Goal: Communication & Community: Answer question/provide support

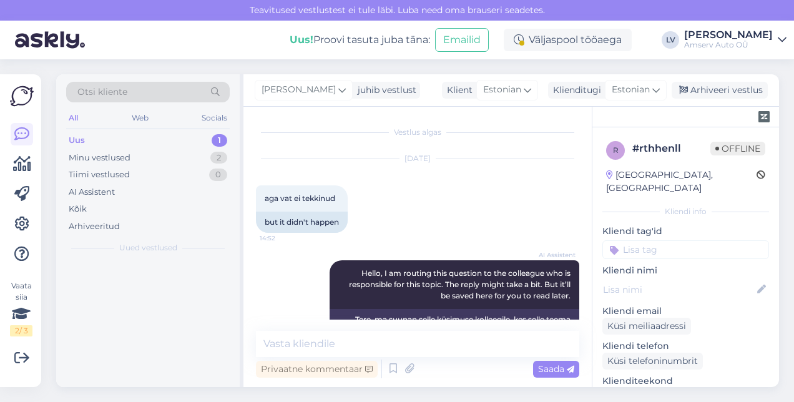
scroll to position [735, 0]
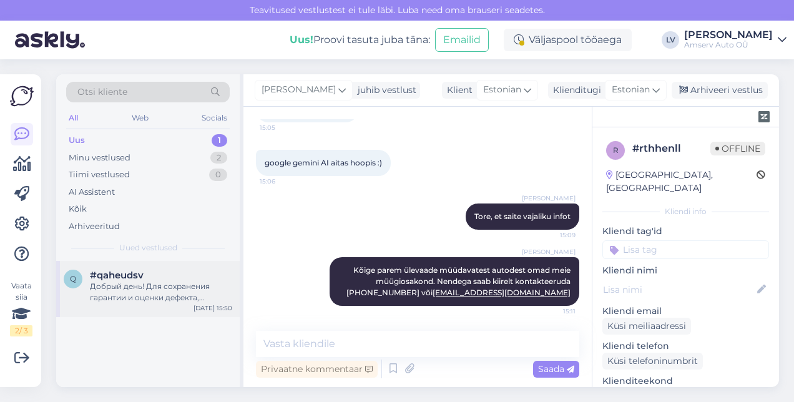
click at [140, 285] on div "Добрый день! Для сохранения гарантии и оценки дефекта, пожалуйста, обратитесь в…" at bounding box center [161, 292] width 142 height 22
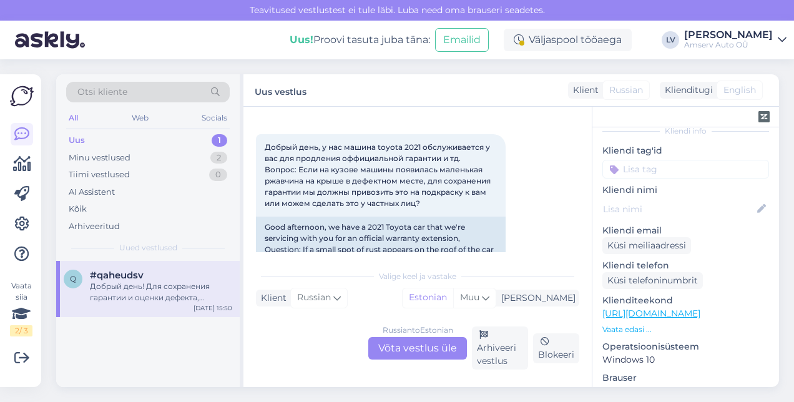
scroll to position [50, 0]
click at [673, 160] on input at bounding box center [685, 169] width 167 height 19
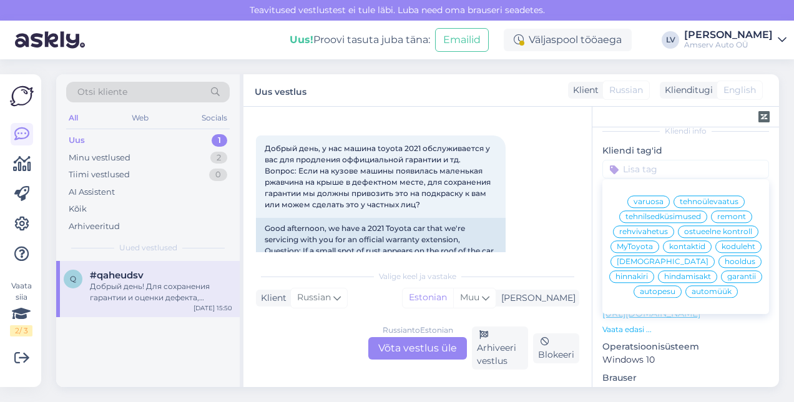
click at [630, 258] on span "[DEMOGRAPHIC_DATA]" at bounding box center [663, 261] width 92 height 7
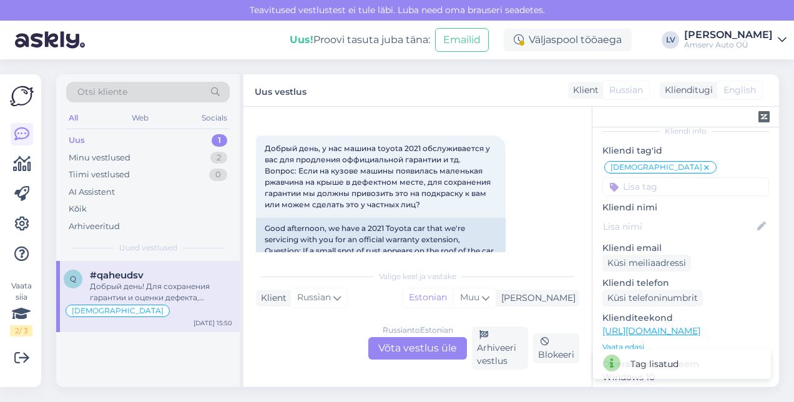
scroll to position [0, 0]
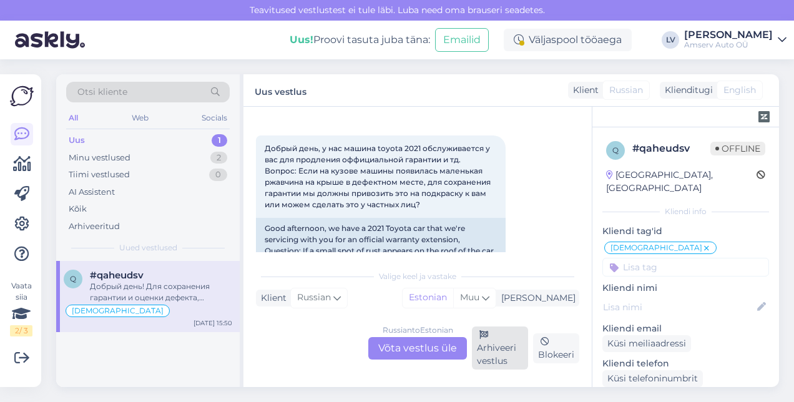
click at [503, 358] on div "Arhiveeri vestlus" at bounding box center [500, 347] width 56 height 43
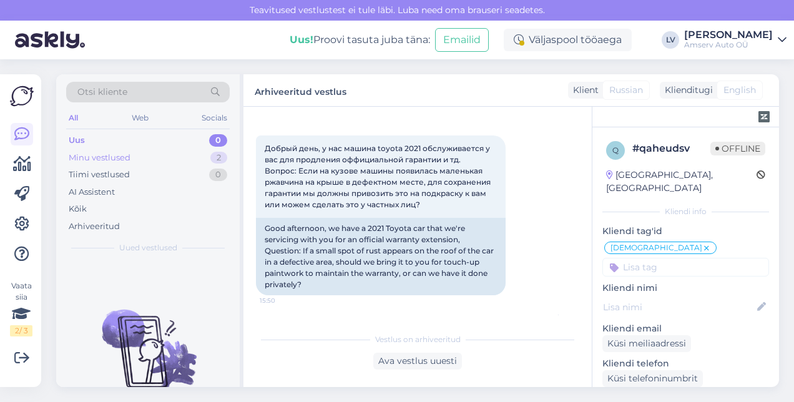
click at [175, 156] on div "Minu vestlused 2" at bounding box center [147, 157] width 163 height 17
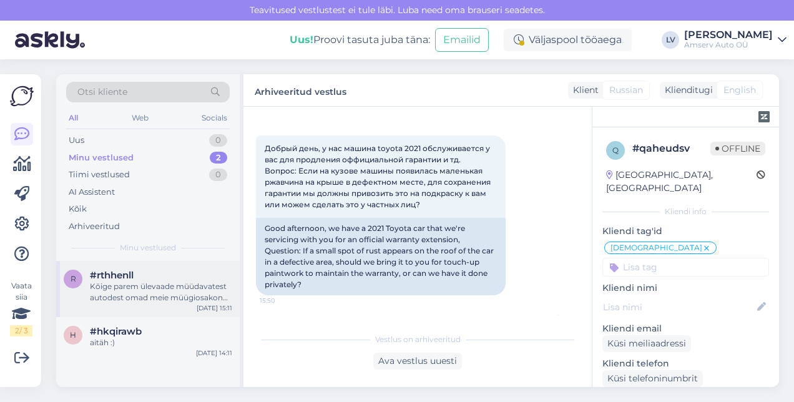
click at [153, 282] on div "Kõige parem ülevaade müüdavatest autodest omad meie müügiosakond. Nendega saab …" at bounding box center [161, 292] width 142 height 22
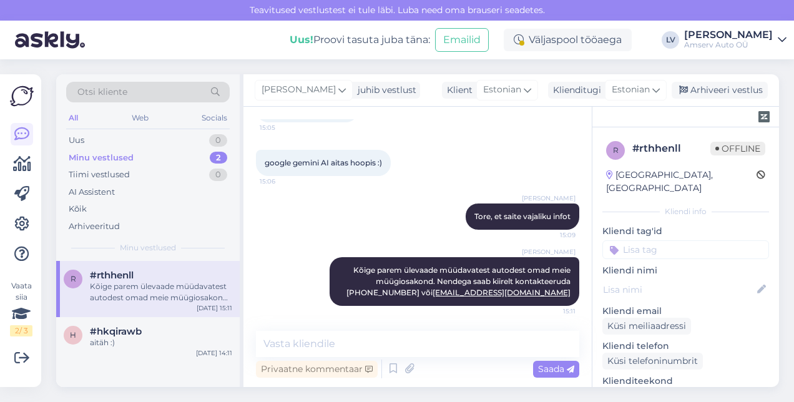
click at [663, 240] on input at bounding box center [685, 249] width 167 height 19
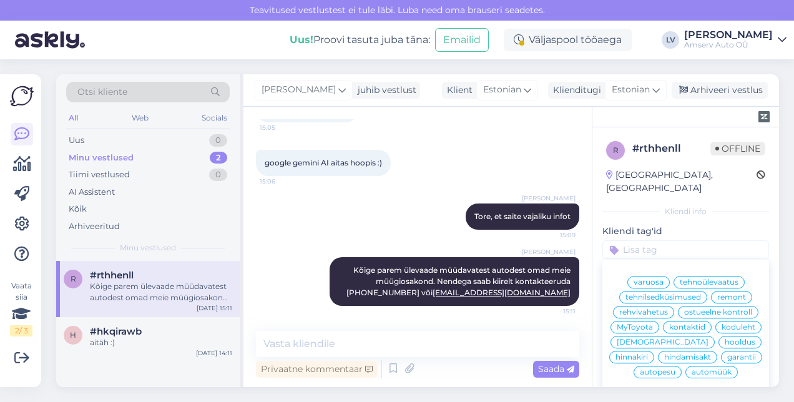
scroll to position [30, 0]
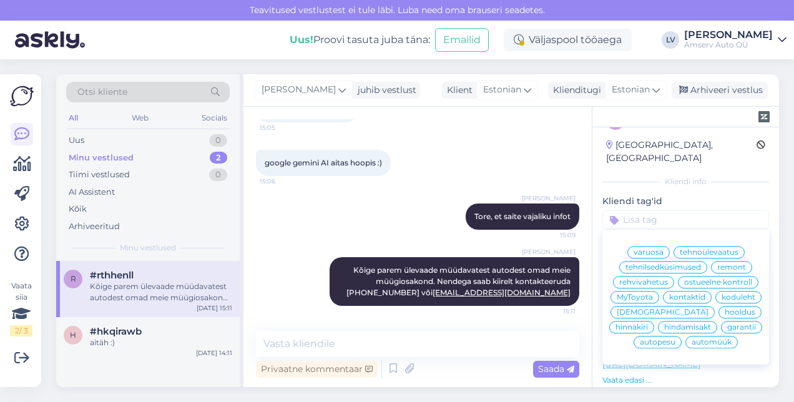
click at [693, 342] on span "automüük" at bounding box center [711, 341] width 40 height 7
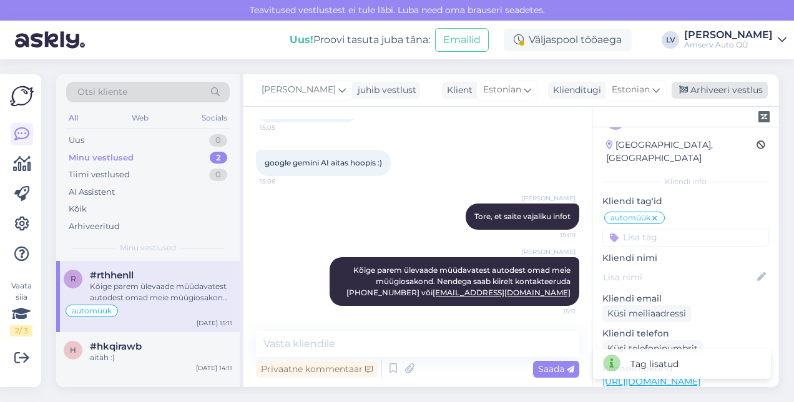
click at [720, 91] on div "Arhiveeri vestlus" at bounding box center [719, 90] width 96 height 17
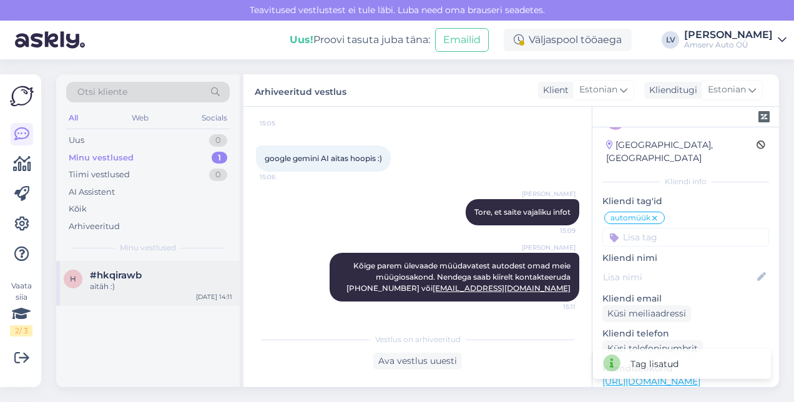
click at [116, 290] on div "aitäh :)" at bounding box center [161, 286] width 142 height 11
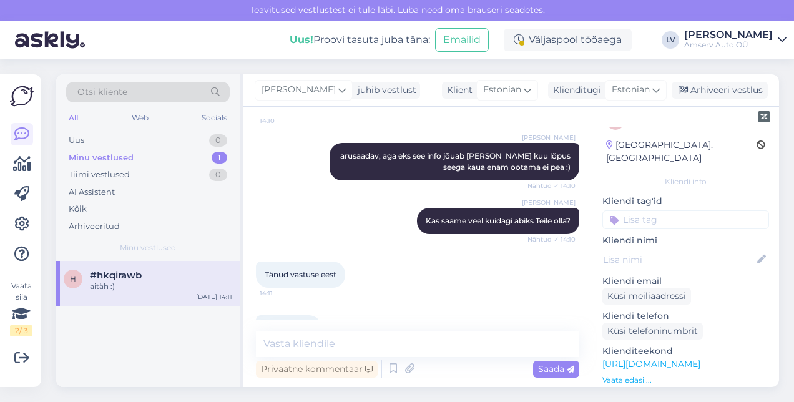
scroll to position [970, 0]
click at [678, 210] on input at bounding box center [685, 219] width 167 height 19
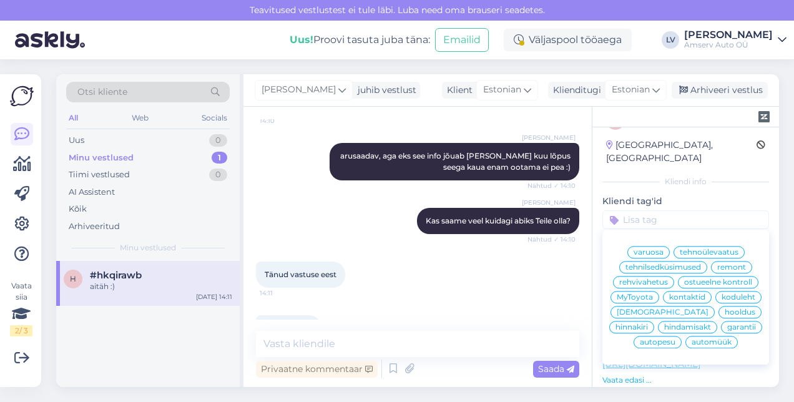
click at [696, 340] on span "automüük" at bounding box center [711, 341] width 40 height 7
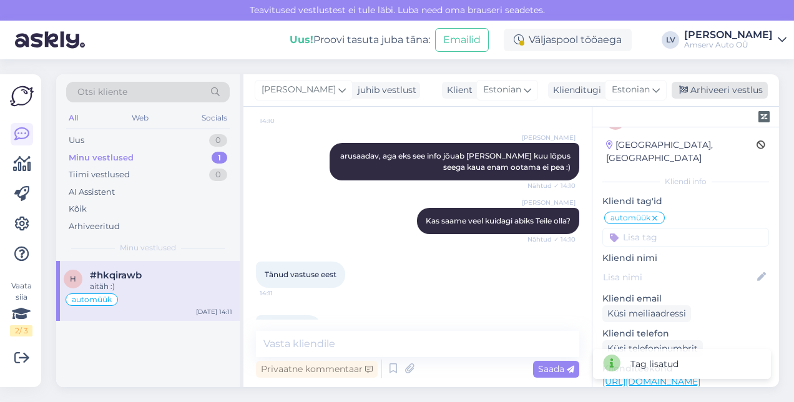
click at [730, 90] on div "Arhiveeri vestlus" at bounding box center [719, 90] width 96 height 17
